Goal: Information Seeking & Learning: Learn about a topic

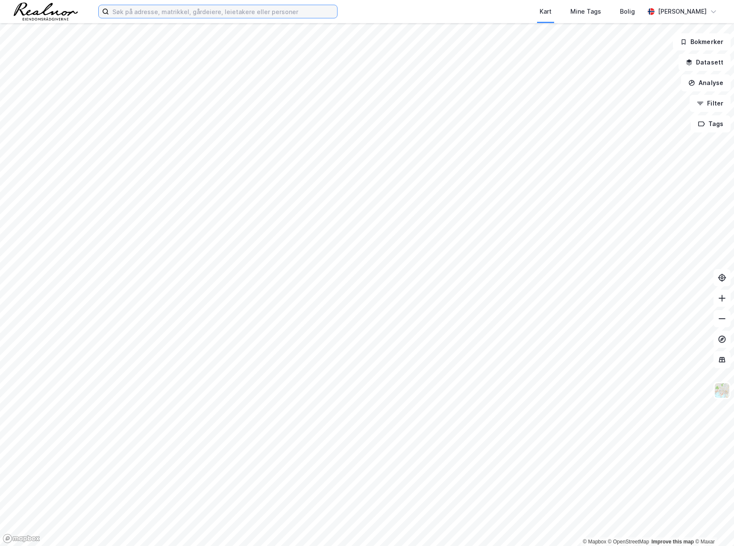
click at [141, 14] on input at bounding box center [223, 11] width 228 height 13
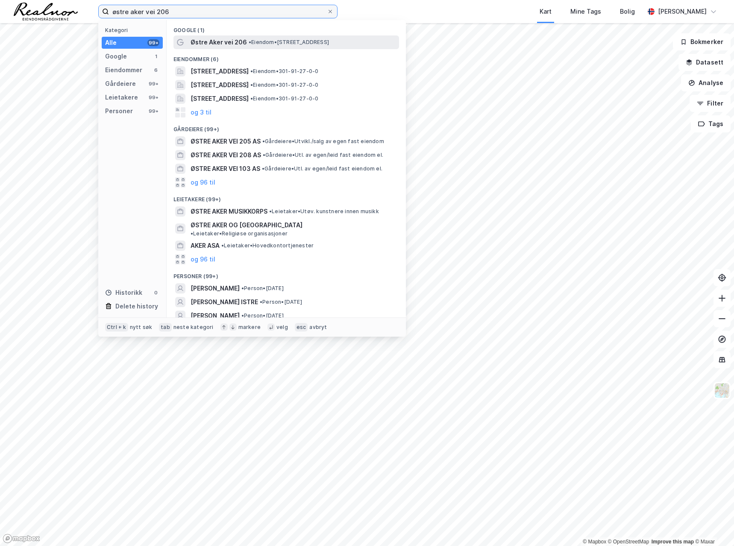
type input "østre aker vei 206"
click at [227, 40] on span "Østre Aker vei 206" at bounding box center [218, 42] width 56 height 10
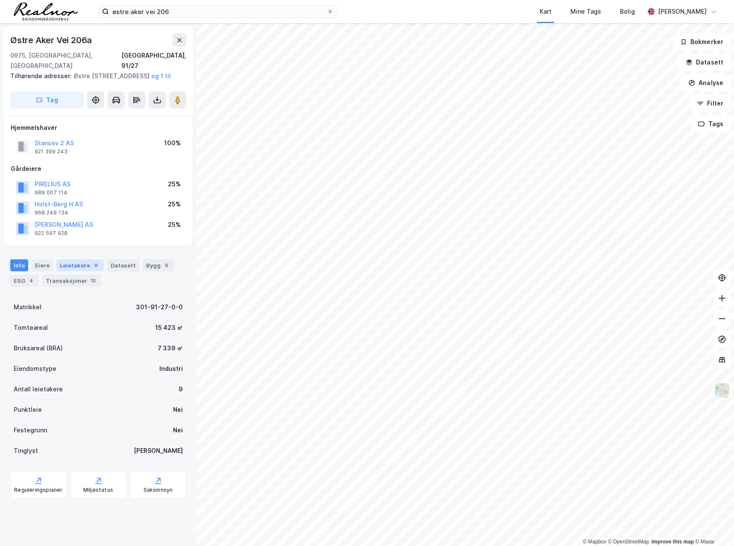
click at [76, 265] on div "Leietakere 9" at bounding box center [79, 265] width 47 height 12
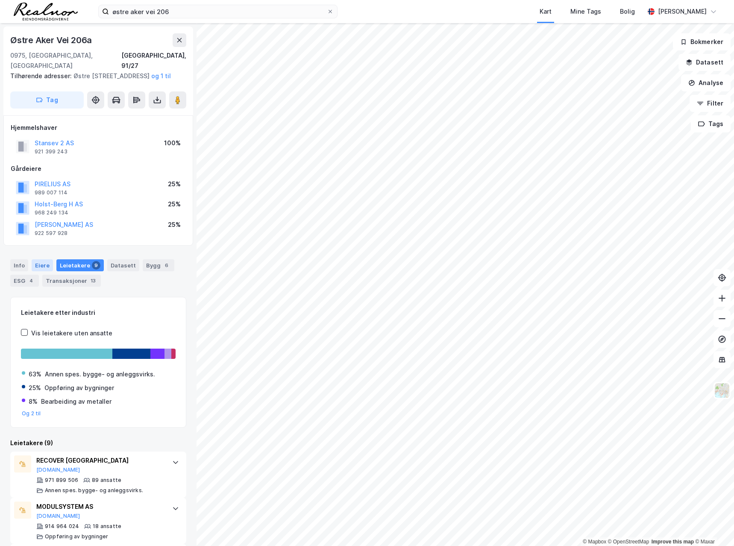
click at [41, 264] on div "Eiere" at bounding box center [42, 265] width 21 height 12
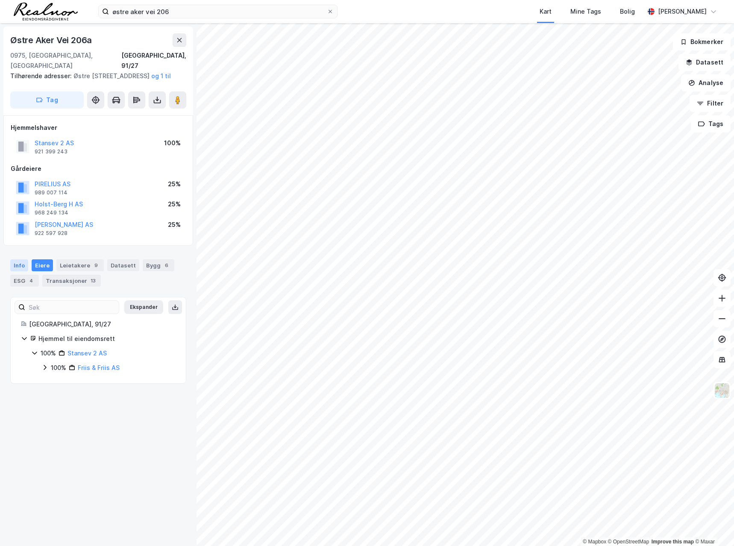
click at [16, 266] on div "Info" at bounding box center [19, 265] width 18 height 12
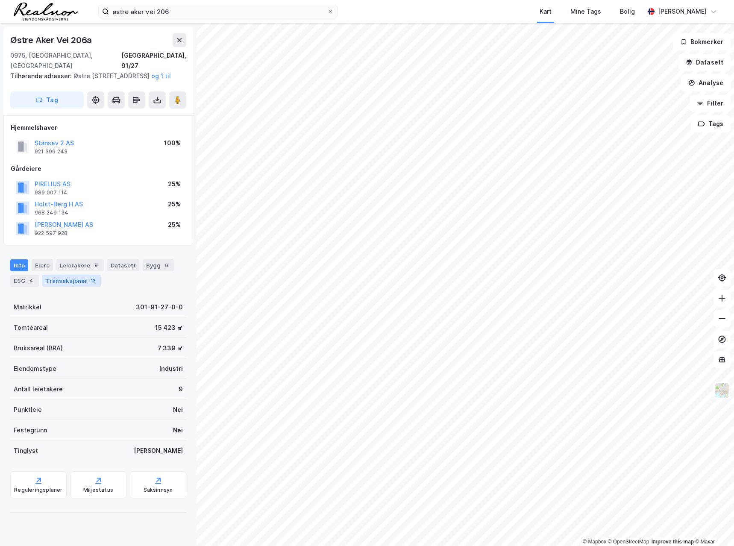
click at [62, 280] on div "Transaksjoner 13" at bounding box center [71, 281] width 58 height 12
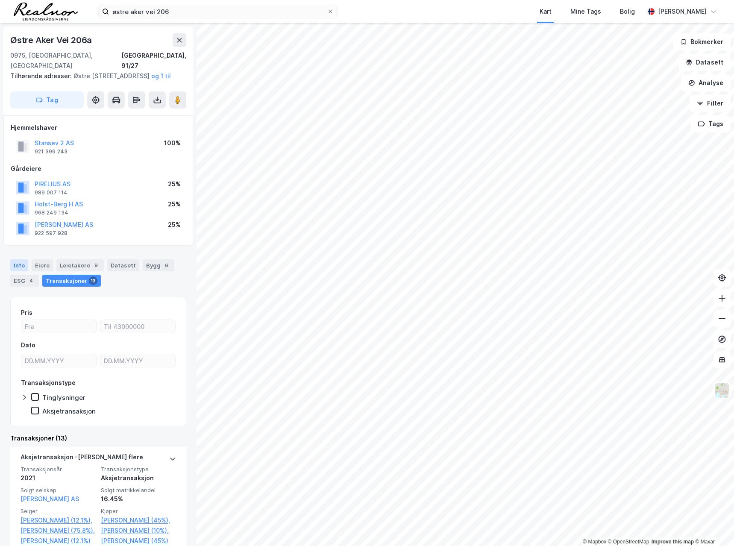
click at [19, 264] on div "Info" at bounding box center [19, 265] width 18 height 12
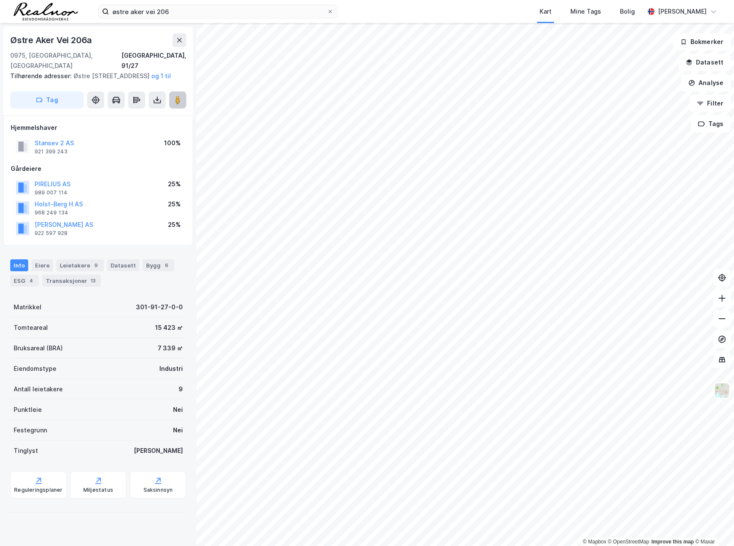
click at [176, 100] on image at bounding box center [177, 100] width 5 height 9
